Goal: Register for event/course

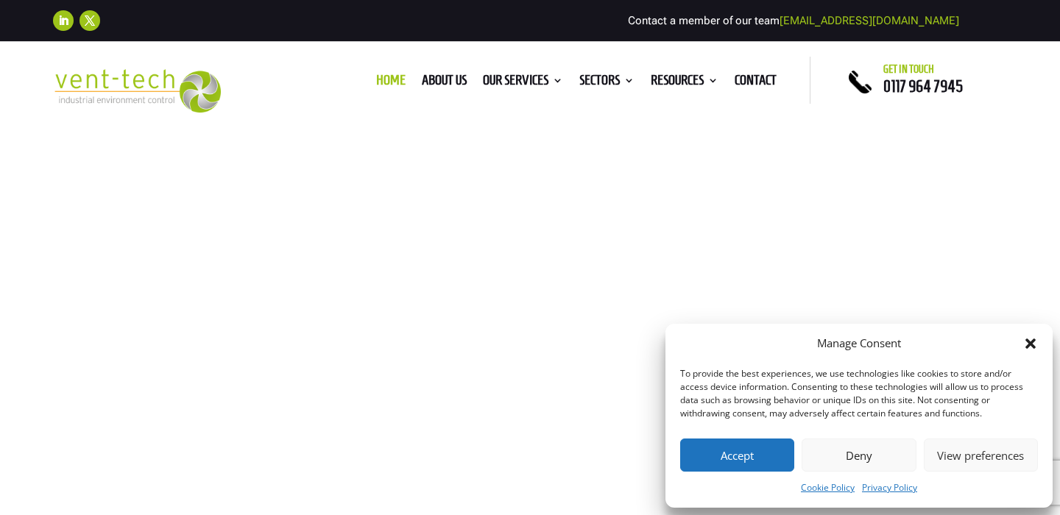
click at [1033, 348] on icon "Close dialog" at bounding box center [1031, 344] width 10 height 10
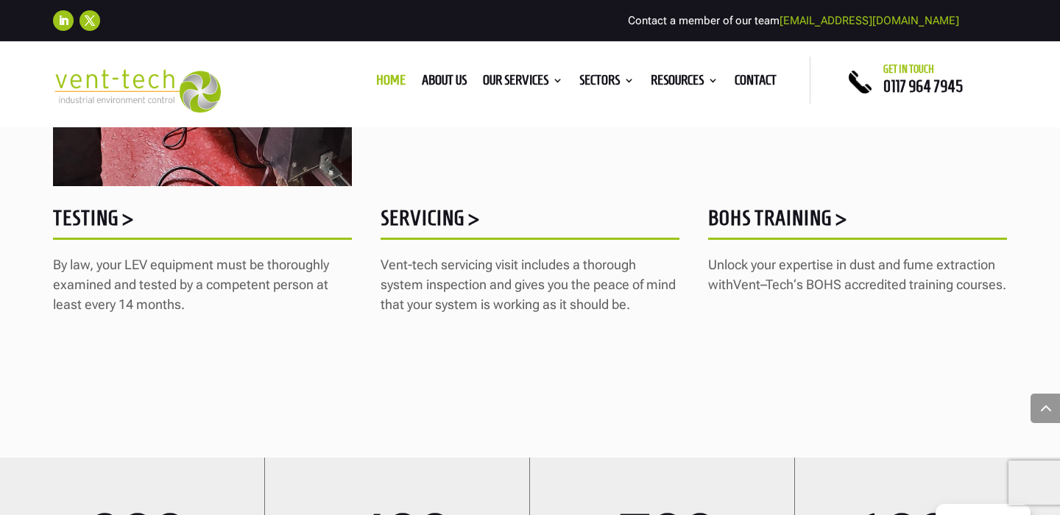
scroll to position [1952, 0]
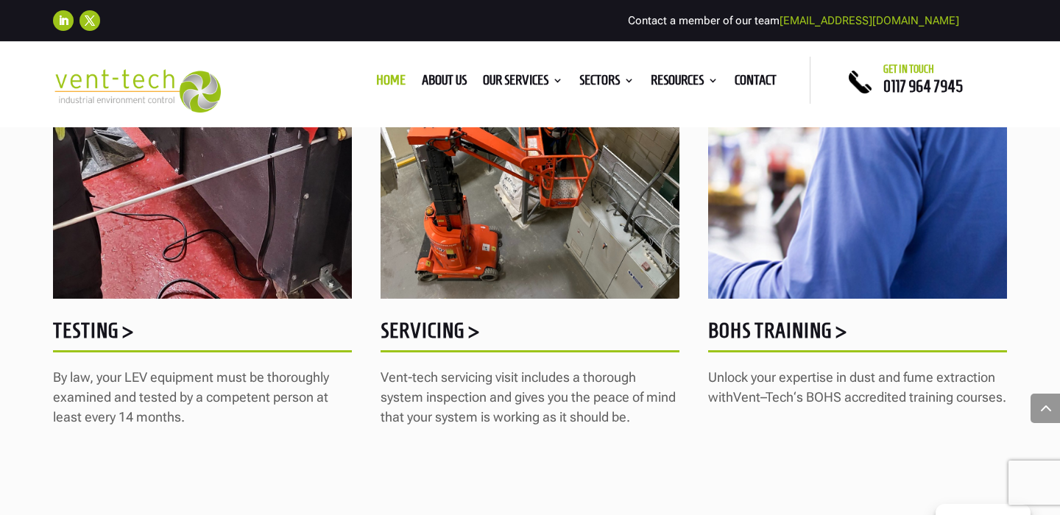
click at [792, 328] on h5 "BOHS Training >" at bounding box center [857, 334] width 299 height 29
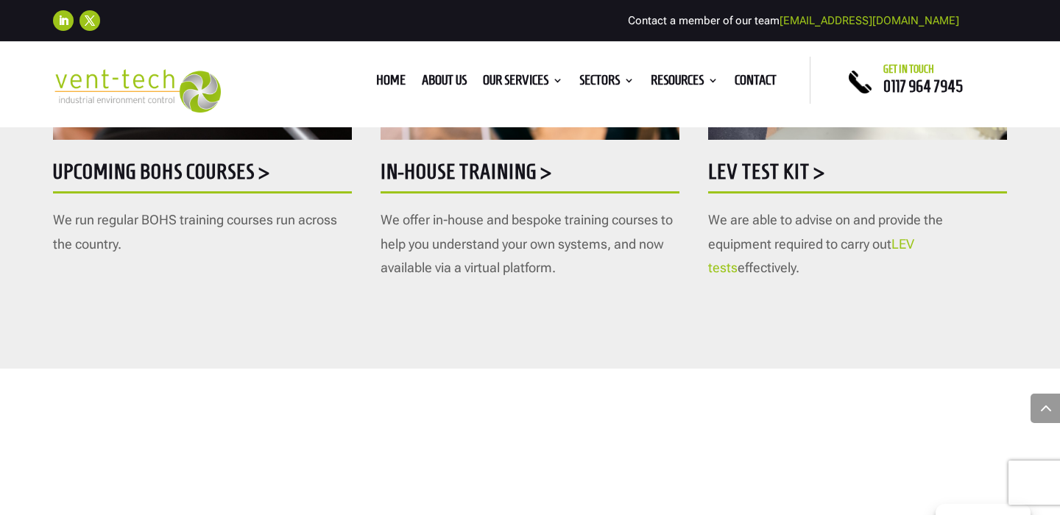
scroll to position [1005, 0]
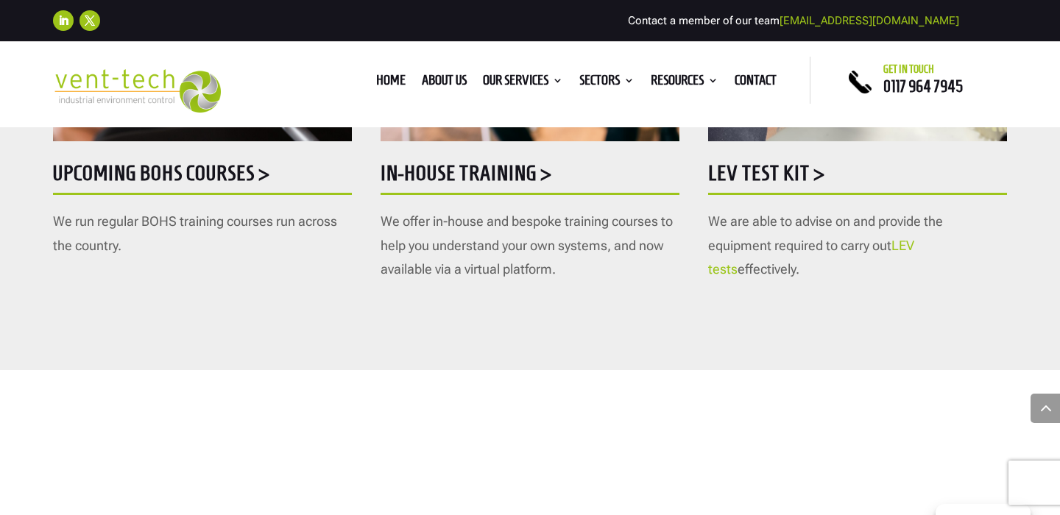
click at [215, 182] on h5 "Upcoming BOHS courses >" at bounding box center [202, 177] width 299 height 29
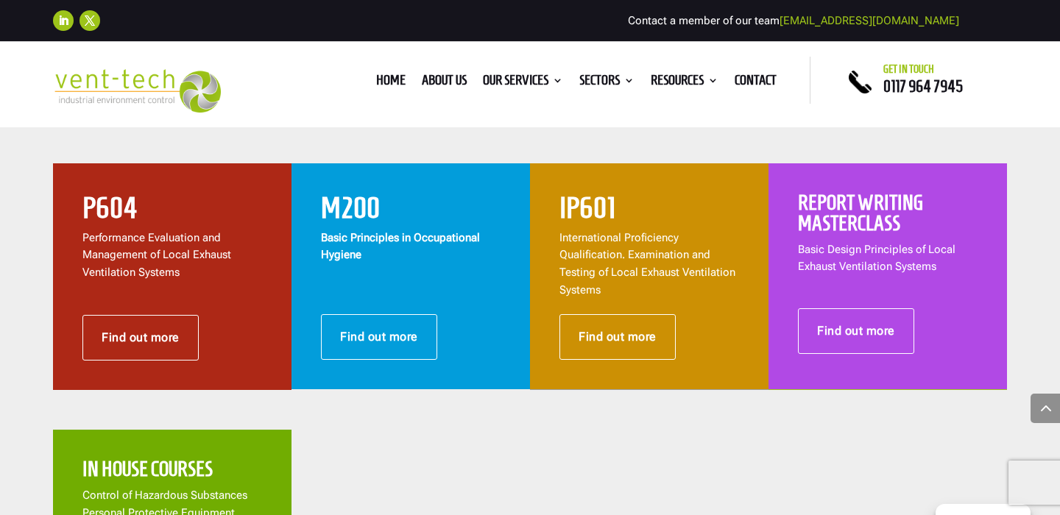
scroll to position [922, 0]
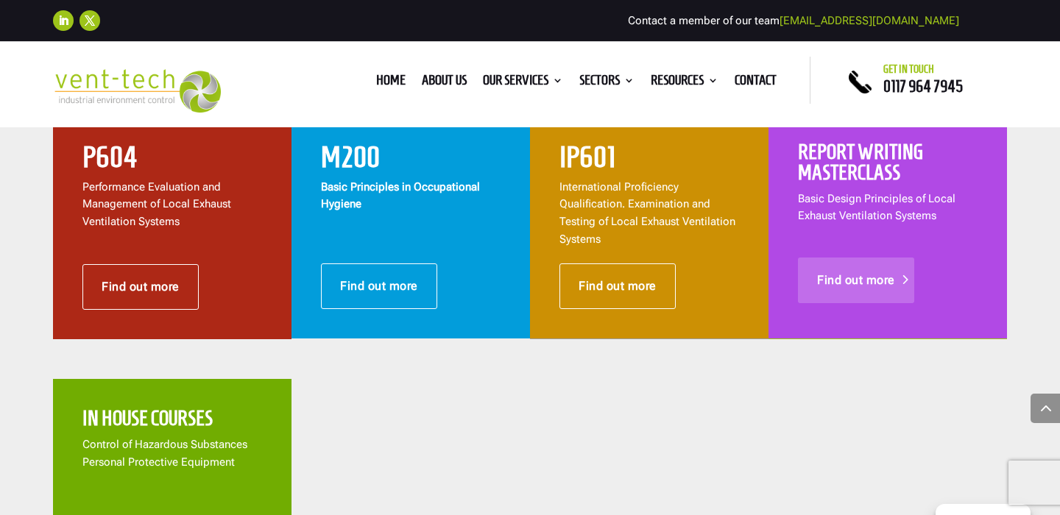
click at [856, 258] on link "Find out more" at bounding box center [856, 281] width 116 height 46
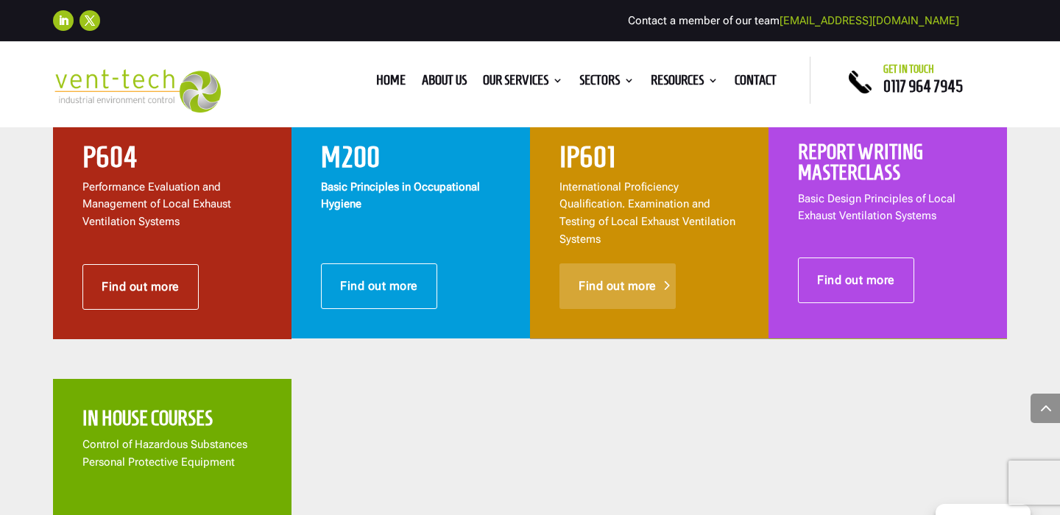
scroll to position [936, 0]
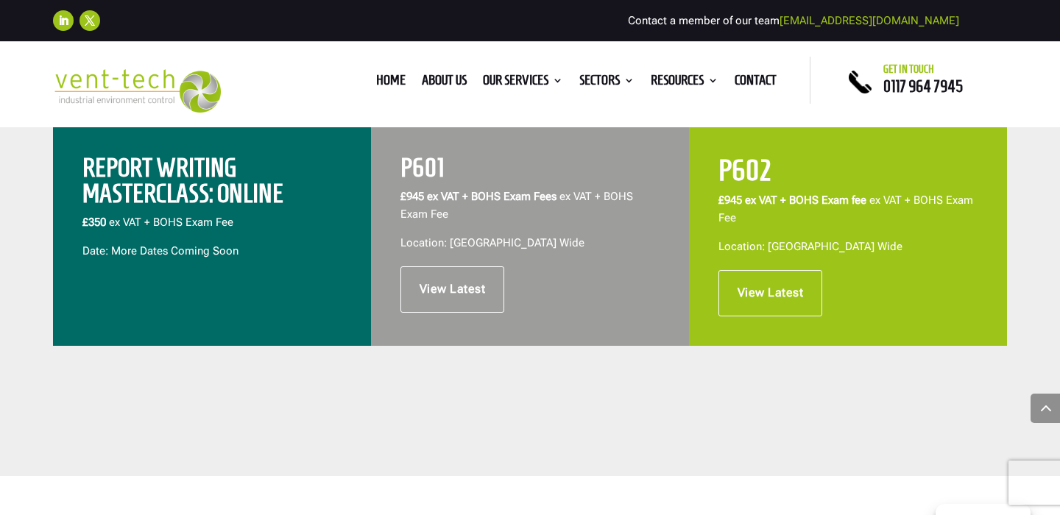
scroll to position [670, 0]
